Goal: Check status: Check status

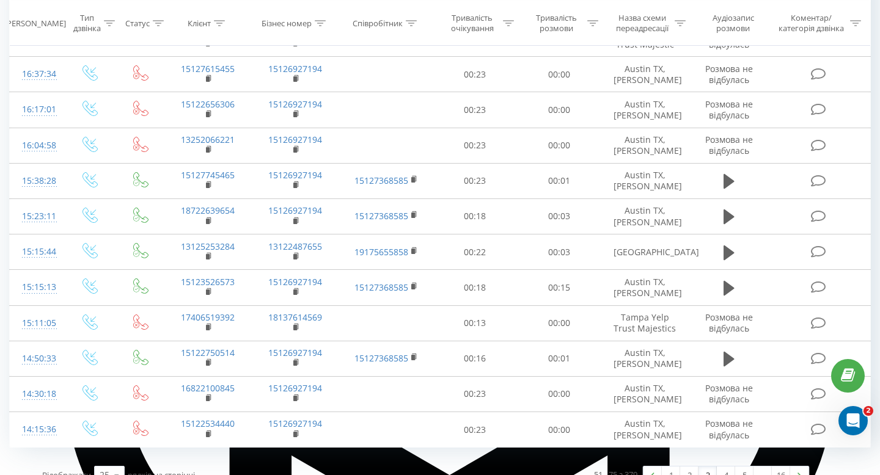
scroll to position [666, 0]
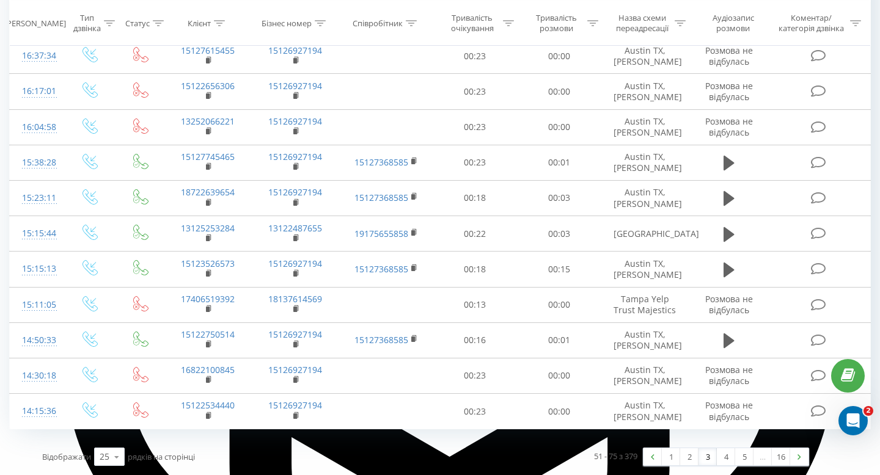
click at [704, 458] on link "3" at bounding box center [707, 456] width 18 height 17
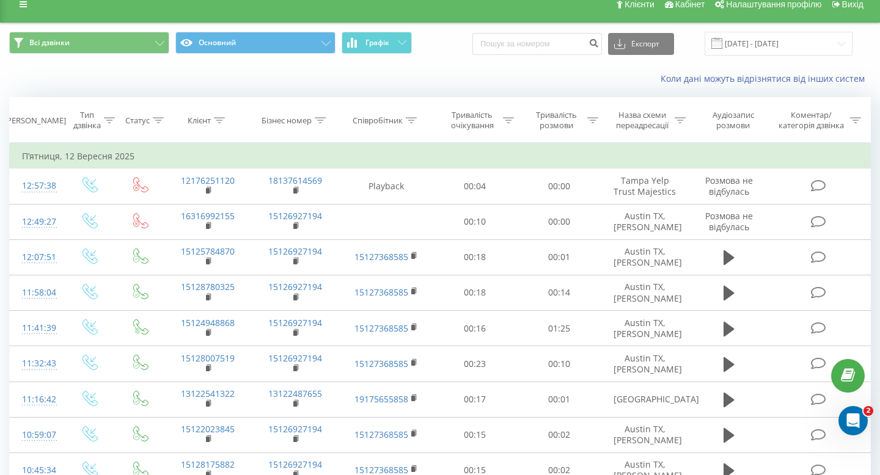
scroll to position [0, 0]
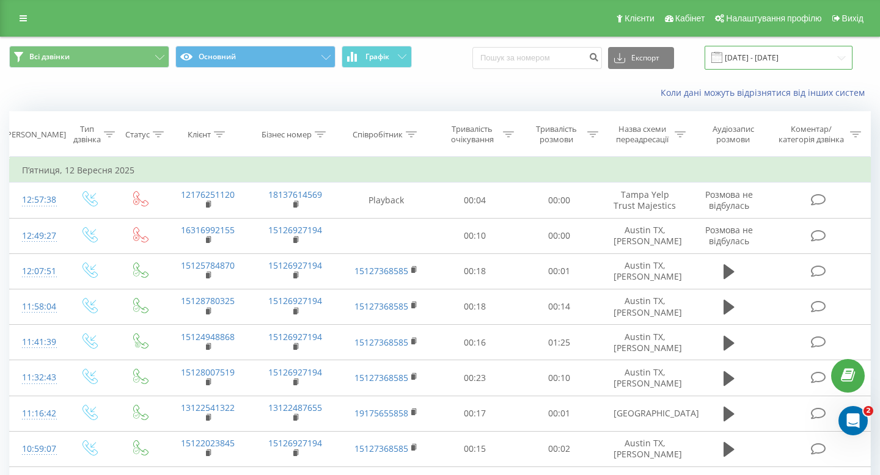
click at [801, 62] on input "[DATE] - [DATE]" at bounding box center [778, 58] width 148 height 24
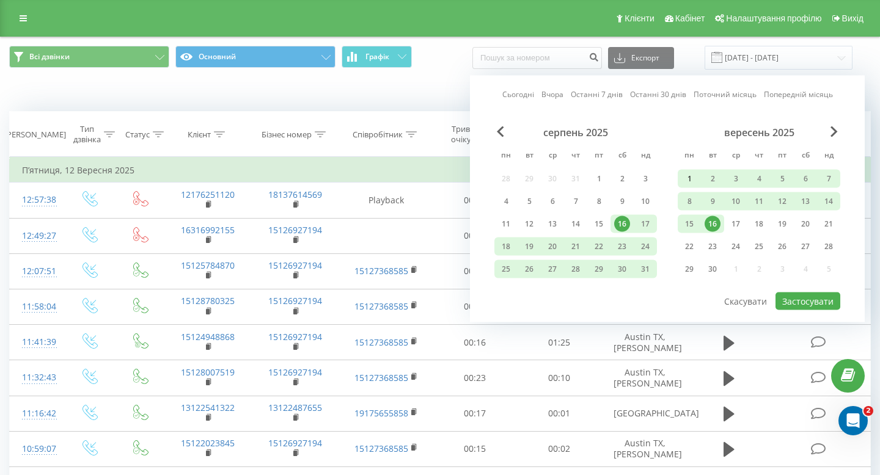
click at [687, 173] on div "1" at bounding box center [689, 179] width 16 height 16
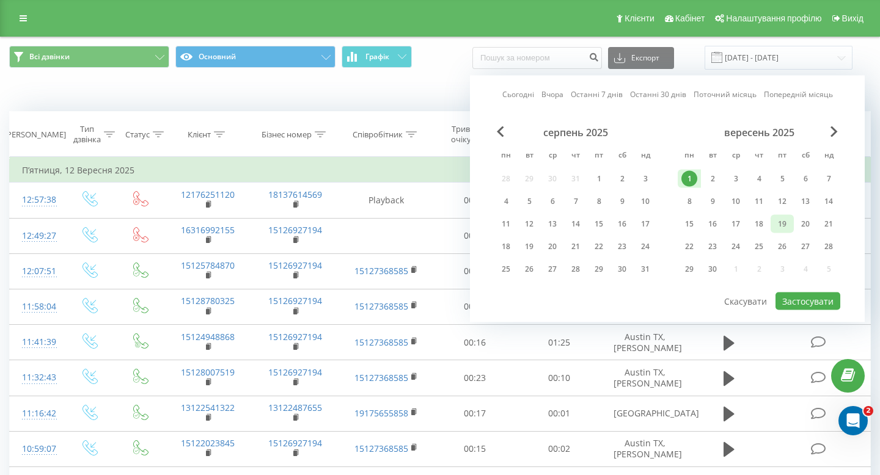
click at [779, 224] on div "19" at bounding box center [782, 224] width 16 height 16
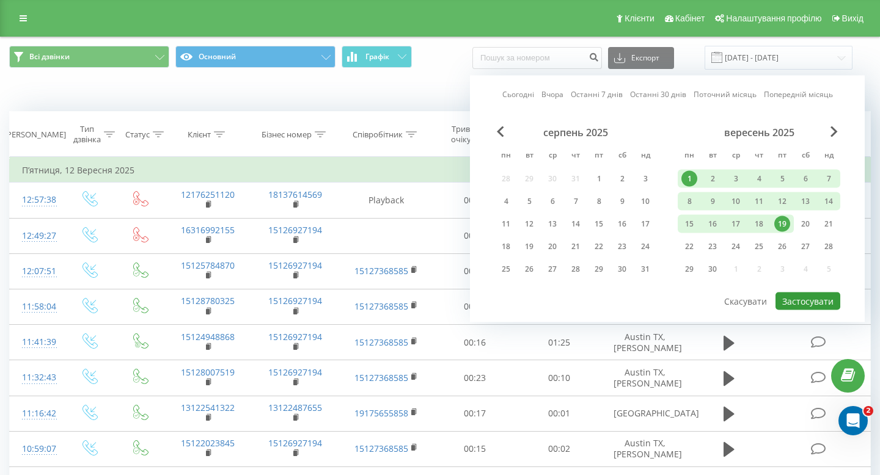
click at [811, 294] on button "Застосувати" at bounding box center [807, 302] width 65 height 18
type input "[DATE] - [DATE]"
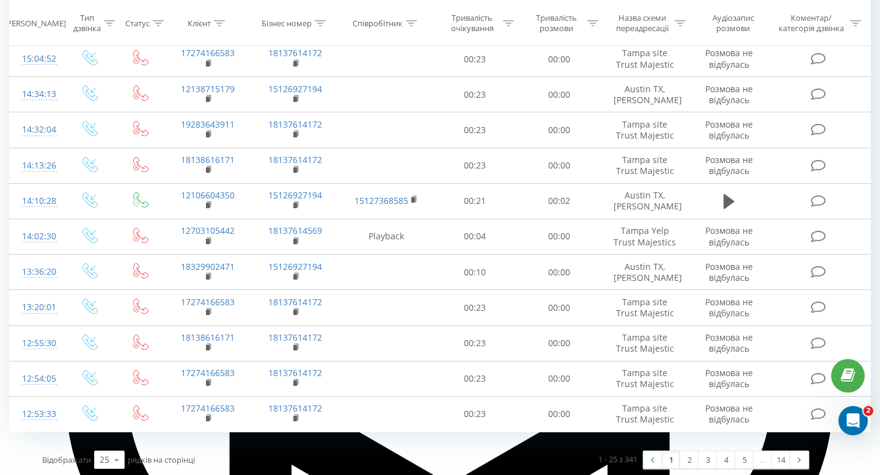
scroll to position [642, 0]
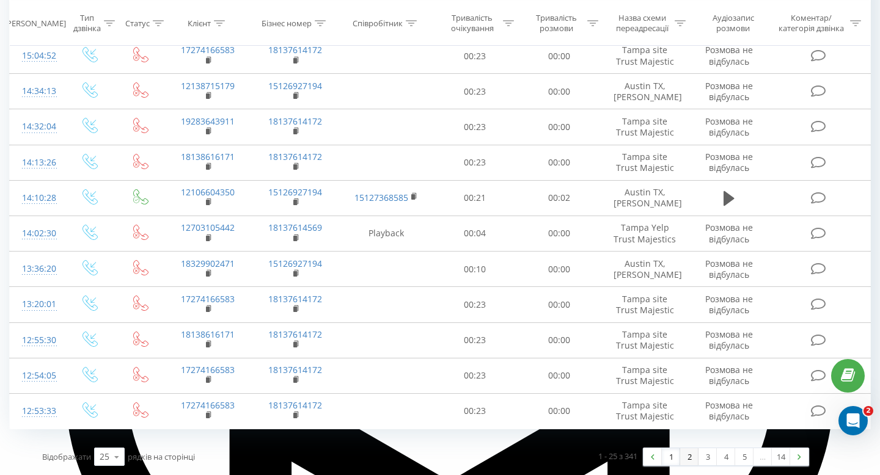
click at [688, 462] on link "2" at bounding box center [689, 456] width 18 height 17
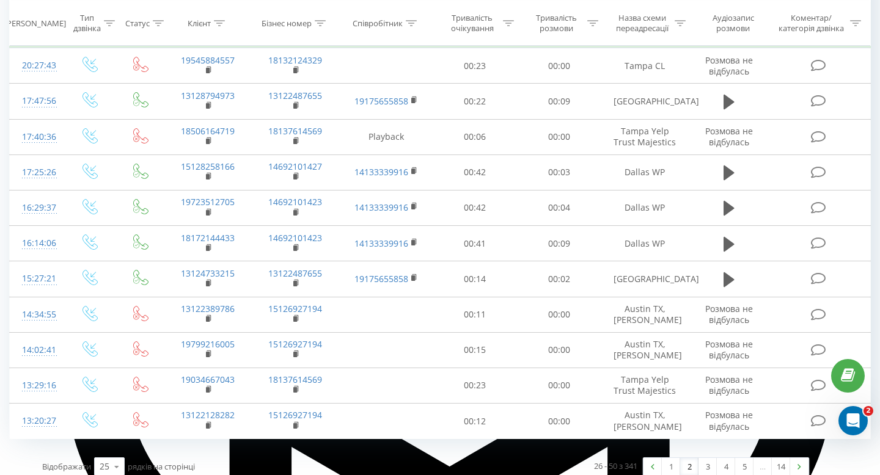
scroll to position [666, 0]
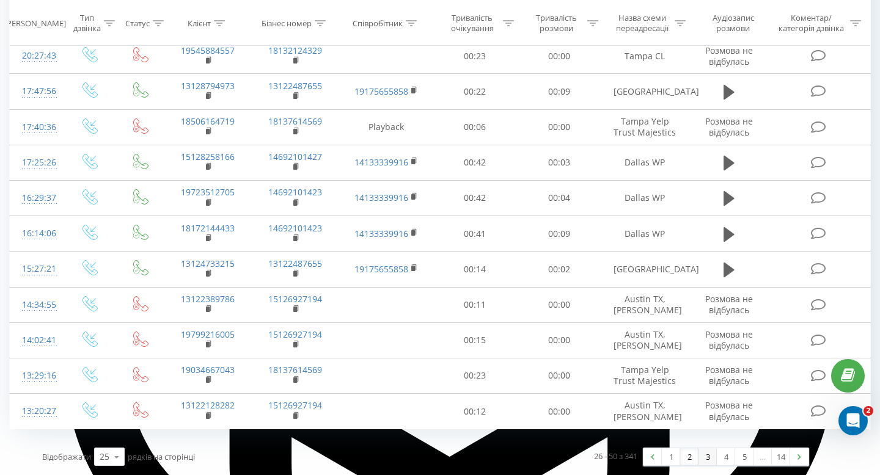
click at [707, 461] on link "3" at bounding box center [707, 456] width 18 height 17
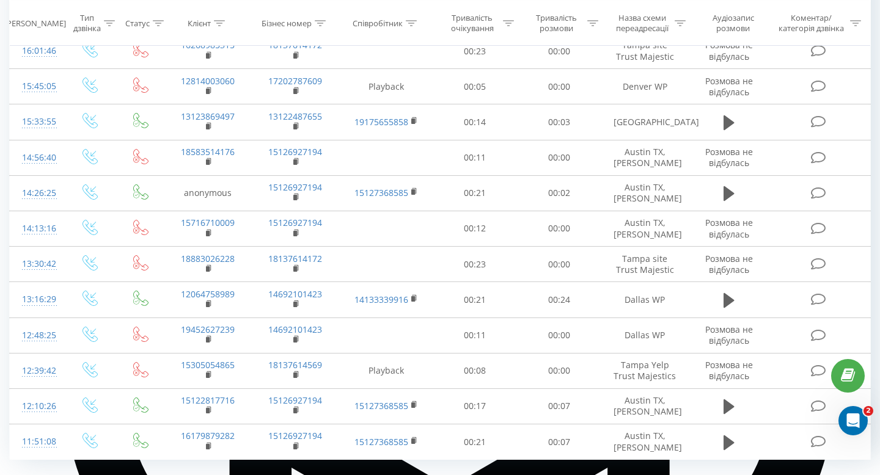
scroll to position [666, 0]
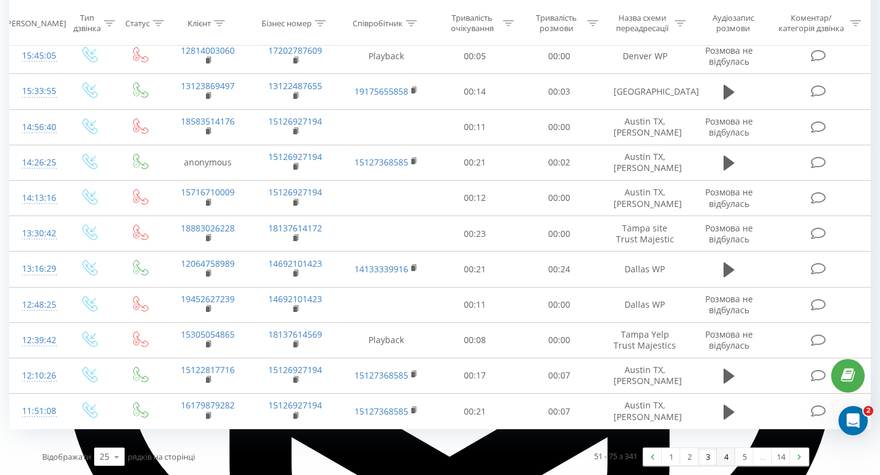
click at [724, 460] on link "4" at bounding box center [725, 456] width 18 height 17
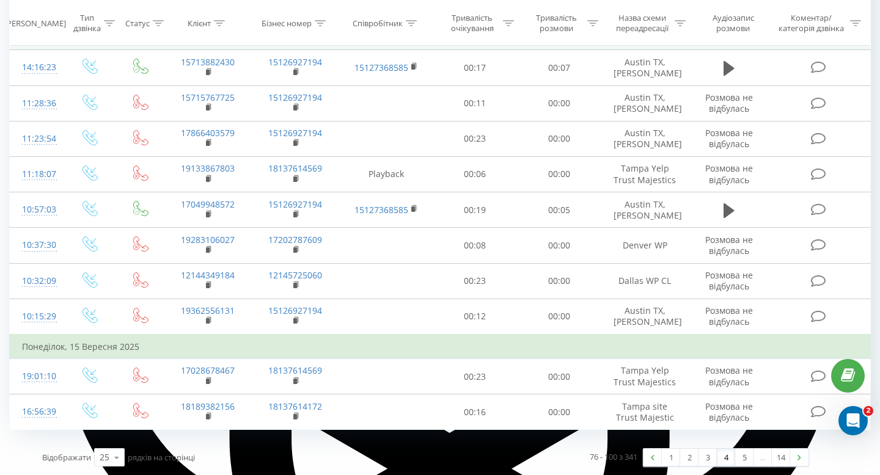
scroll to position [691, 0]
click at [738, 461] on link "5" at bounding box center [744, 456] width 18 height 17
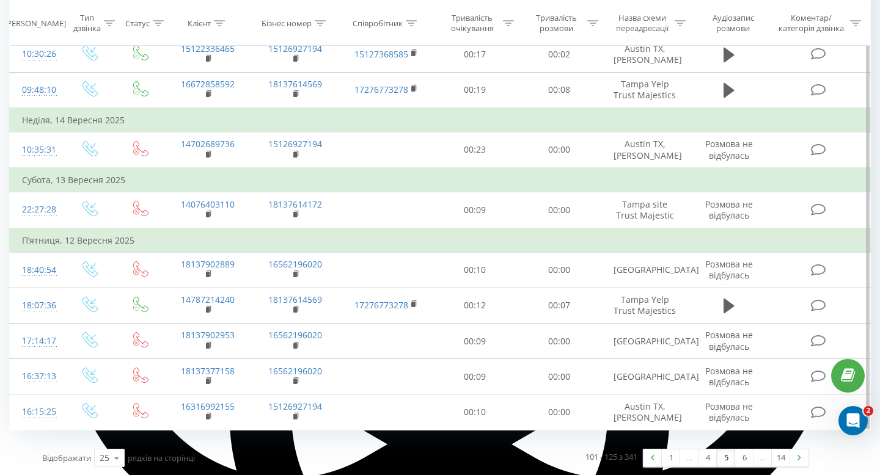
scroll to position [716, 0]
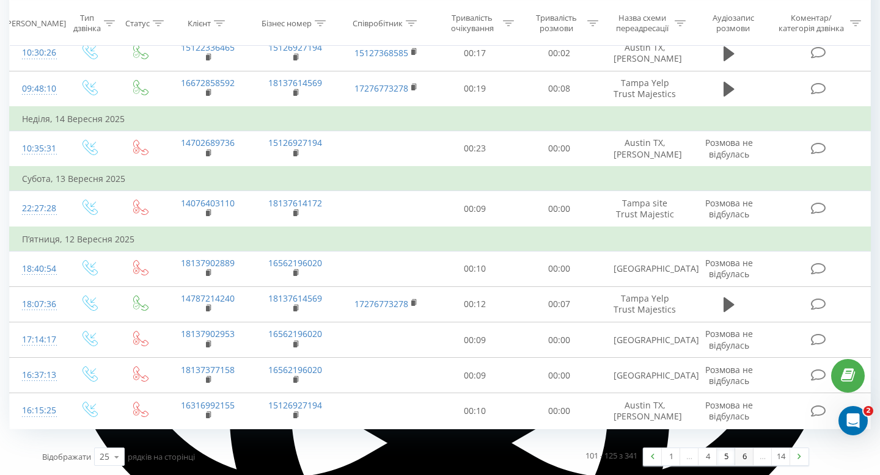
click at [740, 459] on link "6" at bounding box center [744, 456] width 18 height 17
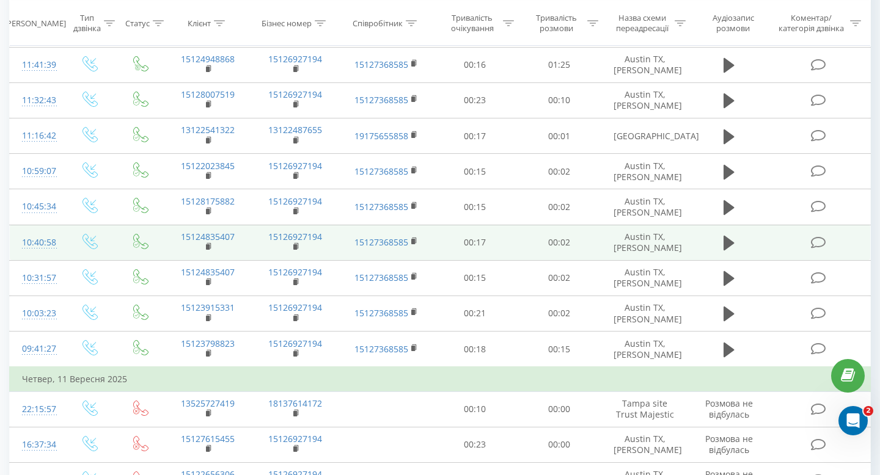
scroll to position [666, 0]
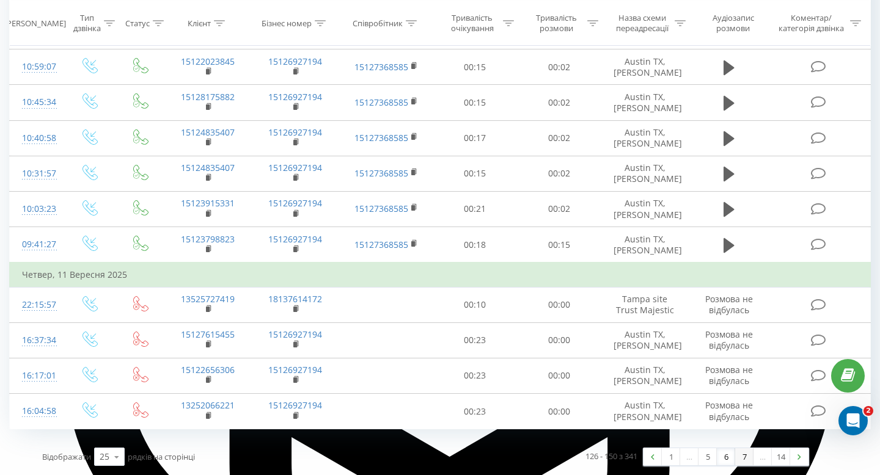
click at [739, 456] on link "7" at bounding box center [744, 456] width 18 height 17
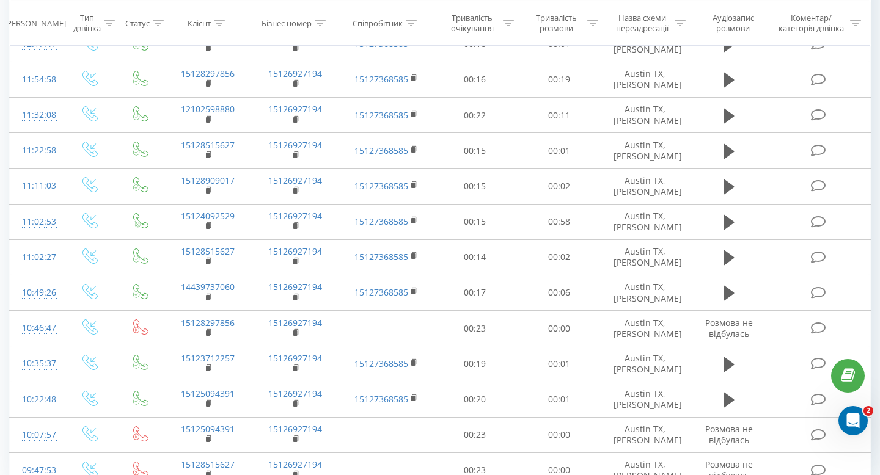
scroll to position [642, 0]
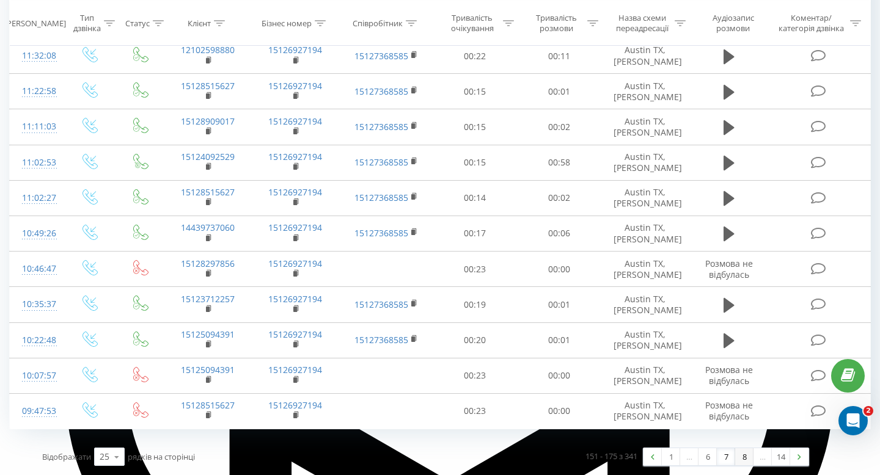
click at [742, 458] on link "8" at bounding box center [744, 456] width 18 height 17
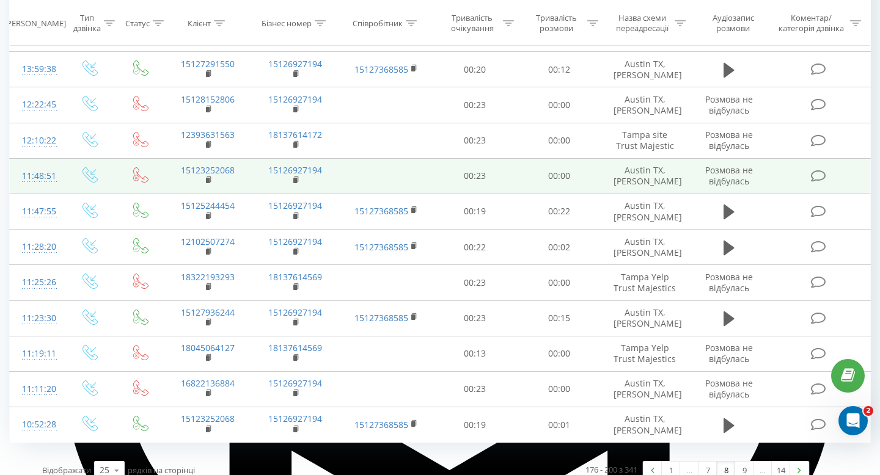
scroll to position [666, 0]
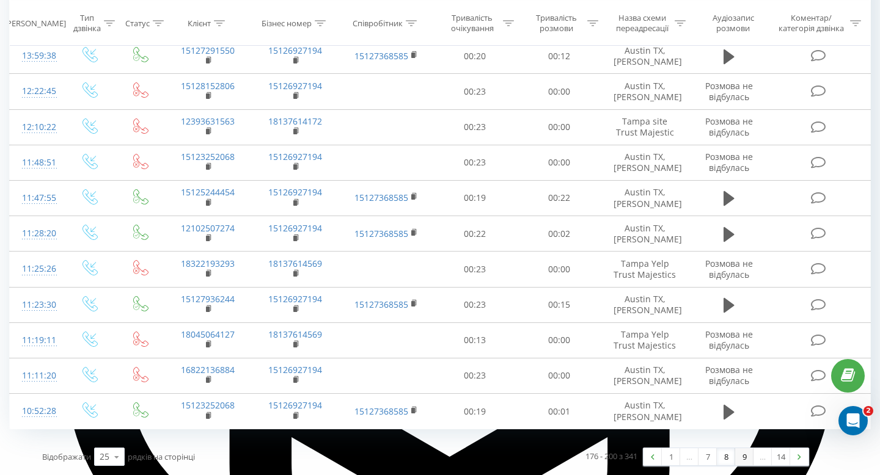
click at [737, 458] on link "9" at bounding box center [744, 456] width 18 height 17
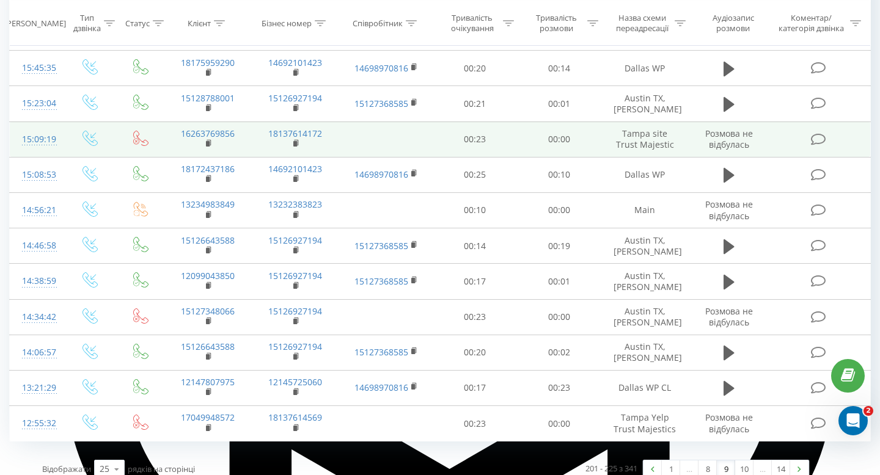
scroll to position [666, 0]
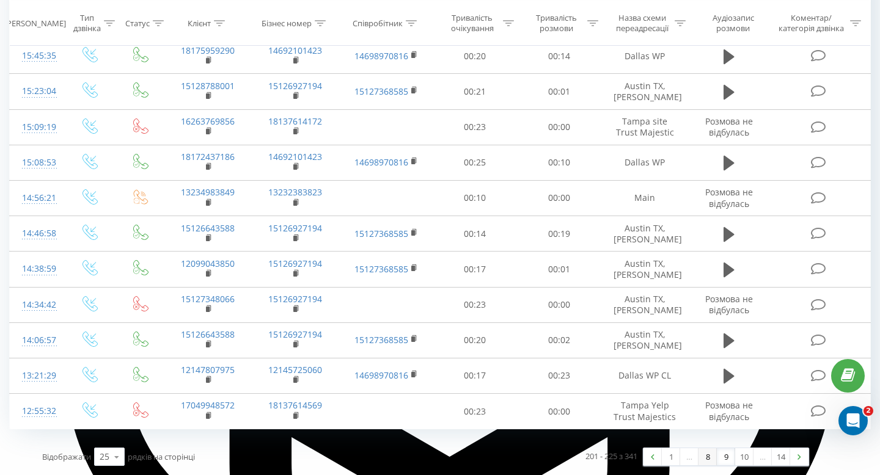
click at [713, 460] on link "8" at bounding box center [707, 456] width 18 height 17
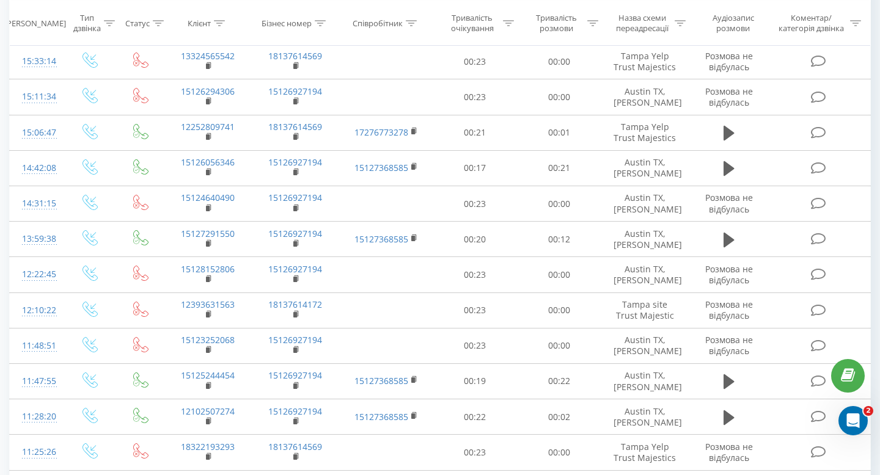
scroll to position [666, 0]
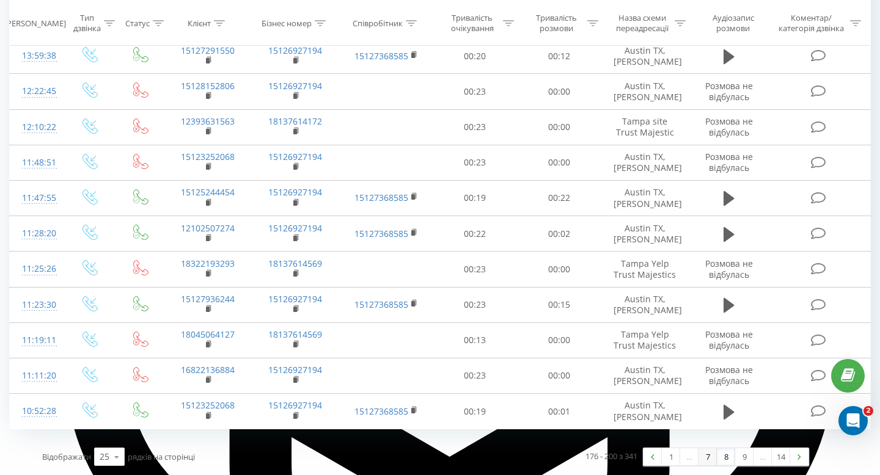
click at [699, 459] on link "7" at bounding box center [707, 456] width 18 height 17
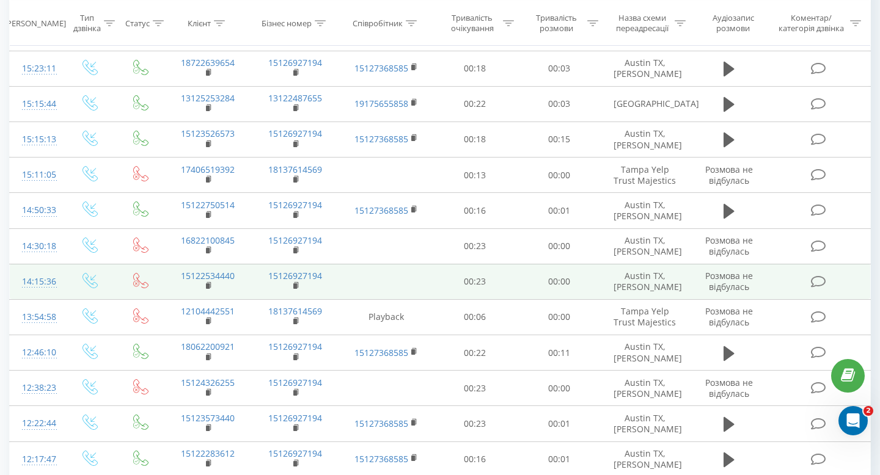
scroll to position [642, 0]
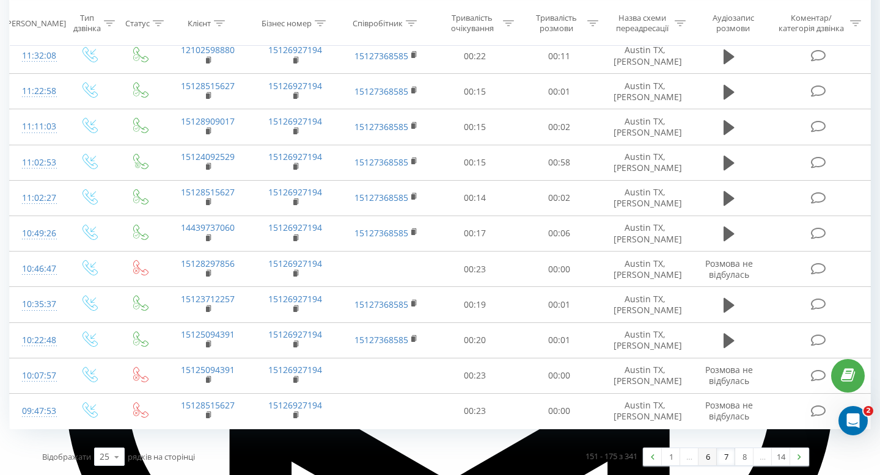
click at [699, 458] on link "6" at bounding box center [707, 456] width 18 height 17
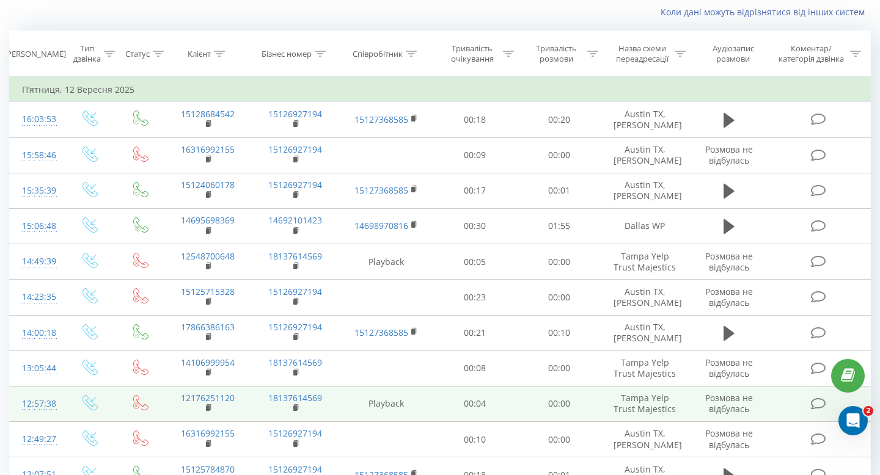
scroll to position [666, 0]
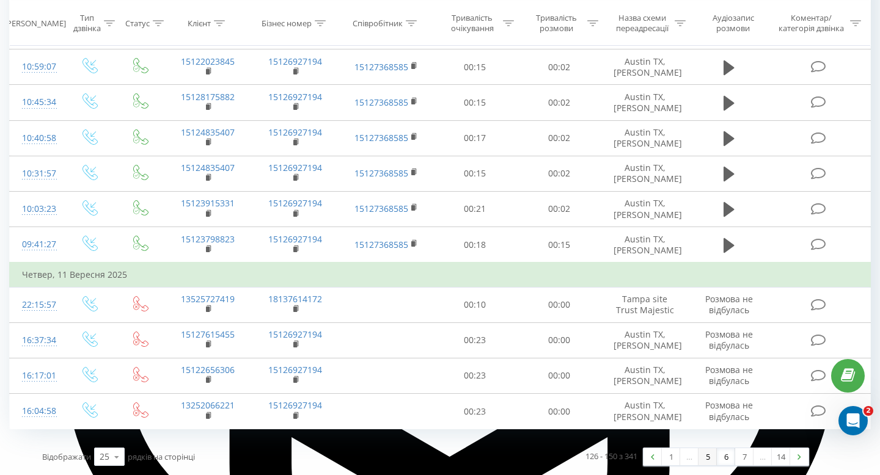
click at [709, 463] on link "5" at bounding box center [707, 456] width 18 height 17
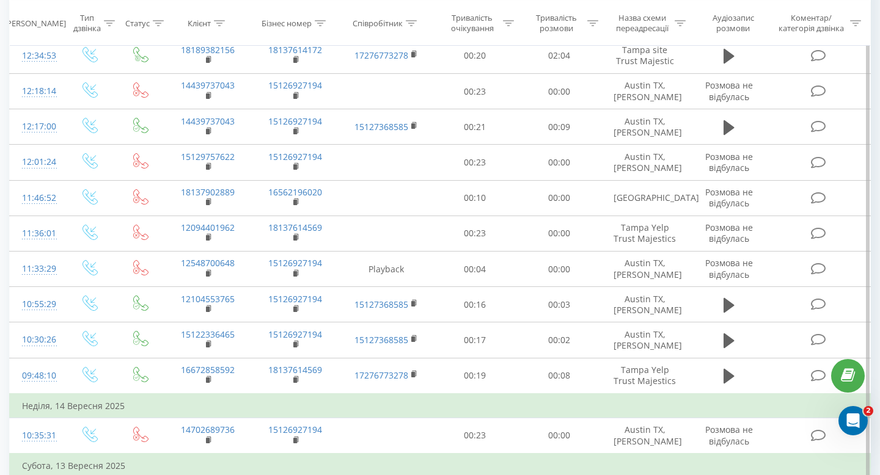
scroll to position [716, 0]
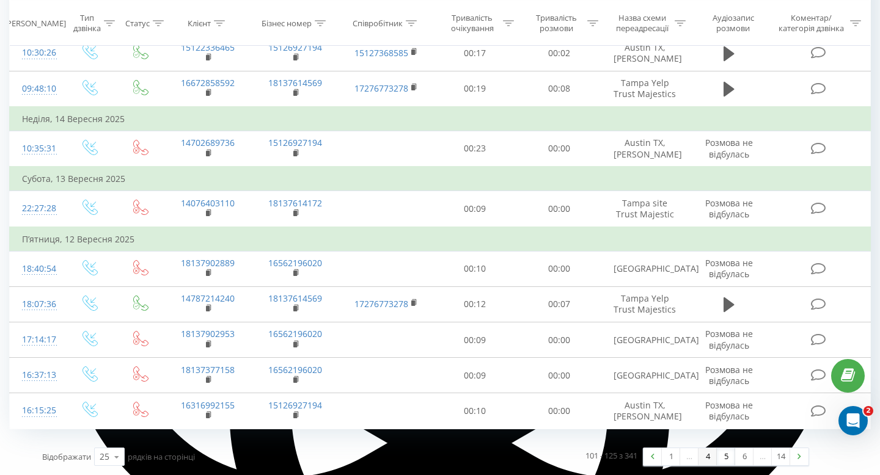
click at [710, 464] on link "4" at bounding box center [707, 456] width 18 height 17
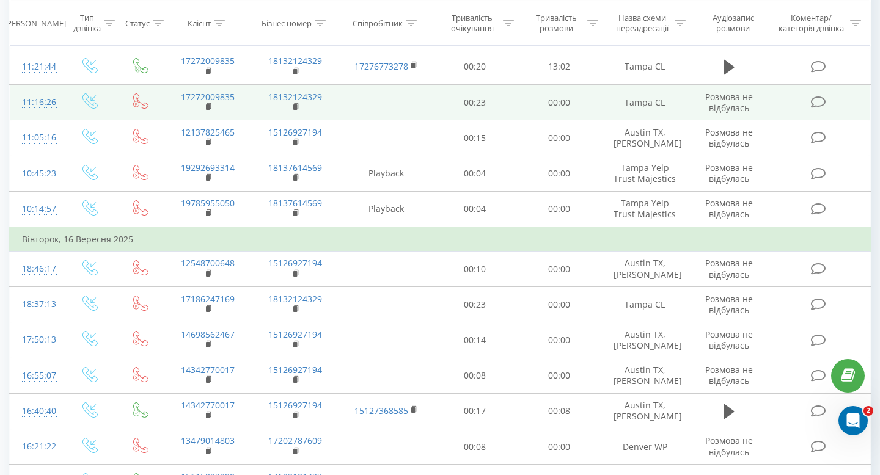
scroll to position [691, 0]
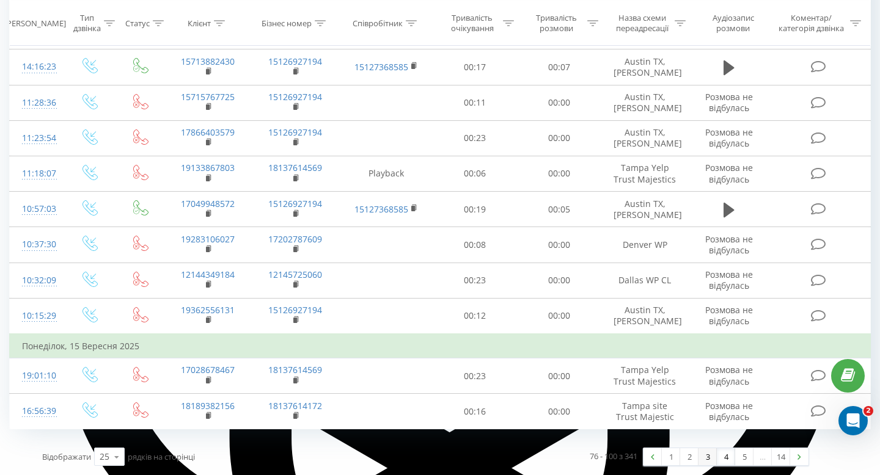
click at [714, 464] on link "3" at bounding box center [707, 456] width 18 height 17
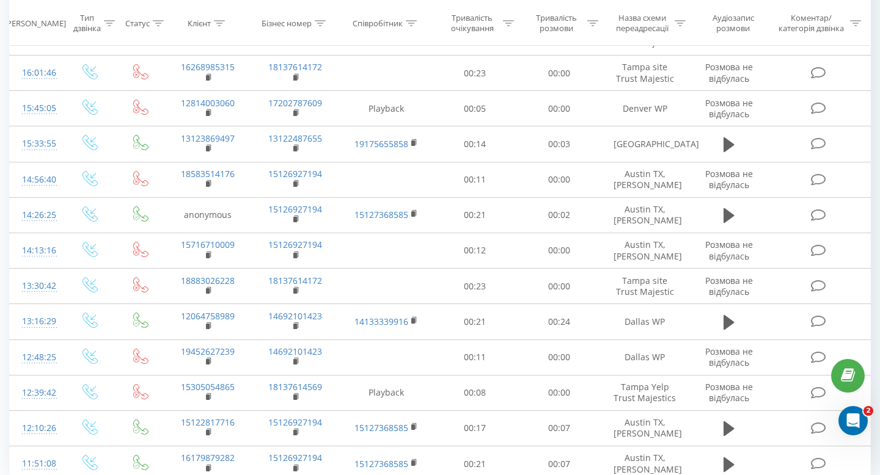
scroll to position [666, 0]
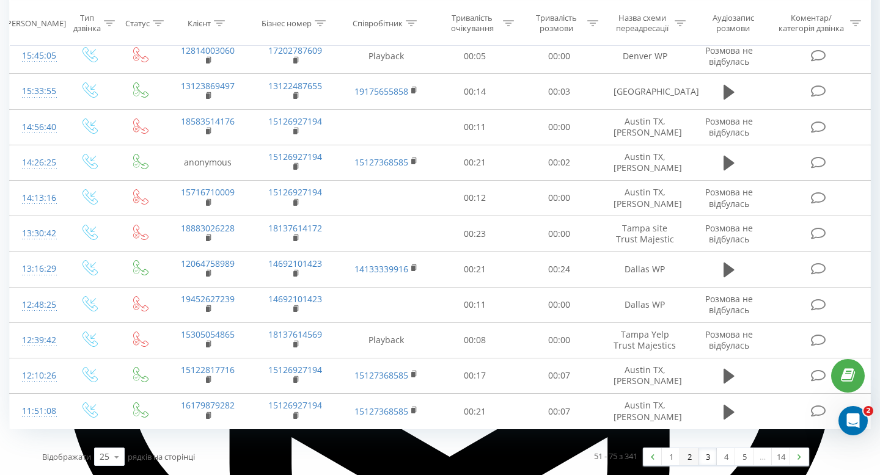
click at [694, 459] on link "2" at bounding box center [689, 456] width 18 height 17
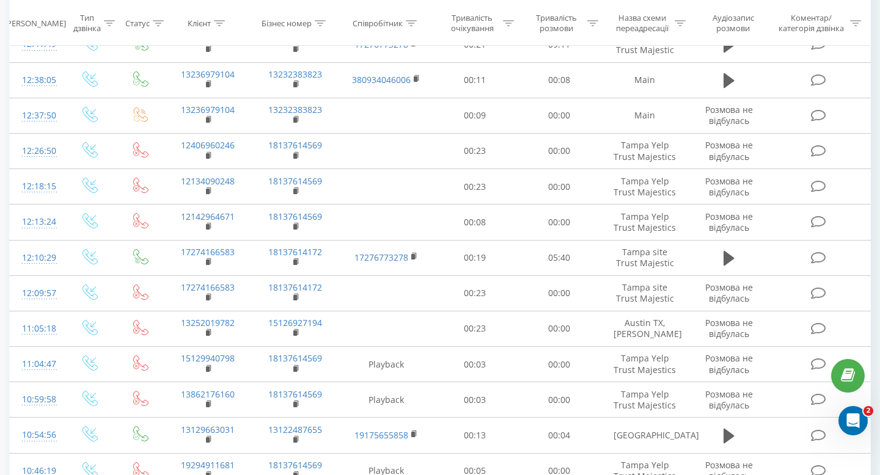
scroll to position [666, 0]
